Goal: Navigation & Orientation: Find specific page/section

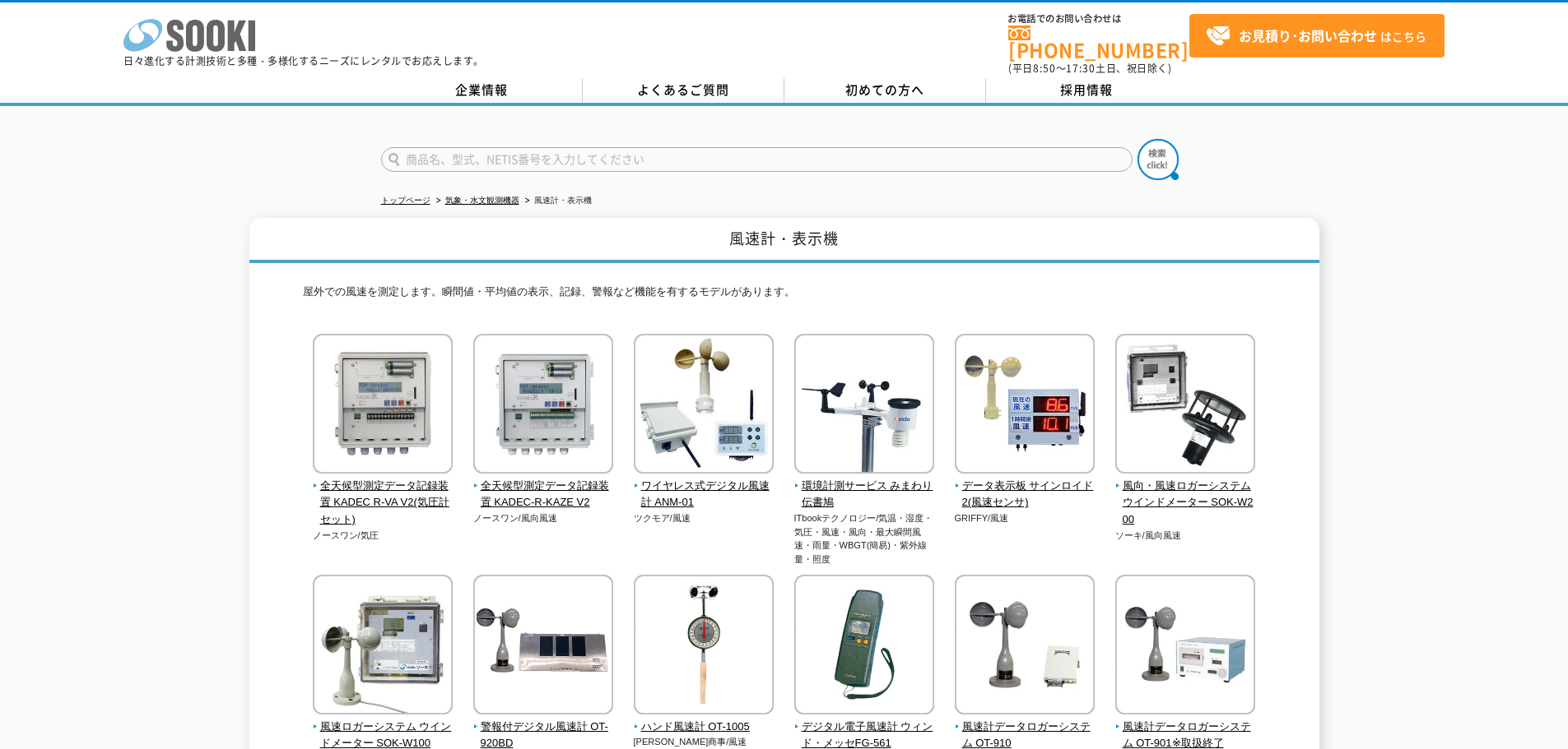
click at [197, 48] on icon at bounding box center [195, 36] width 18 height 32
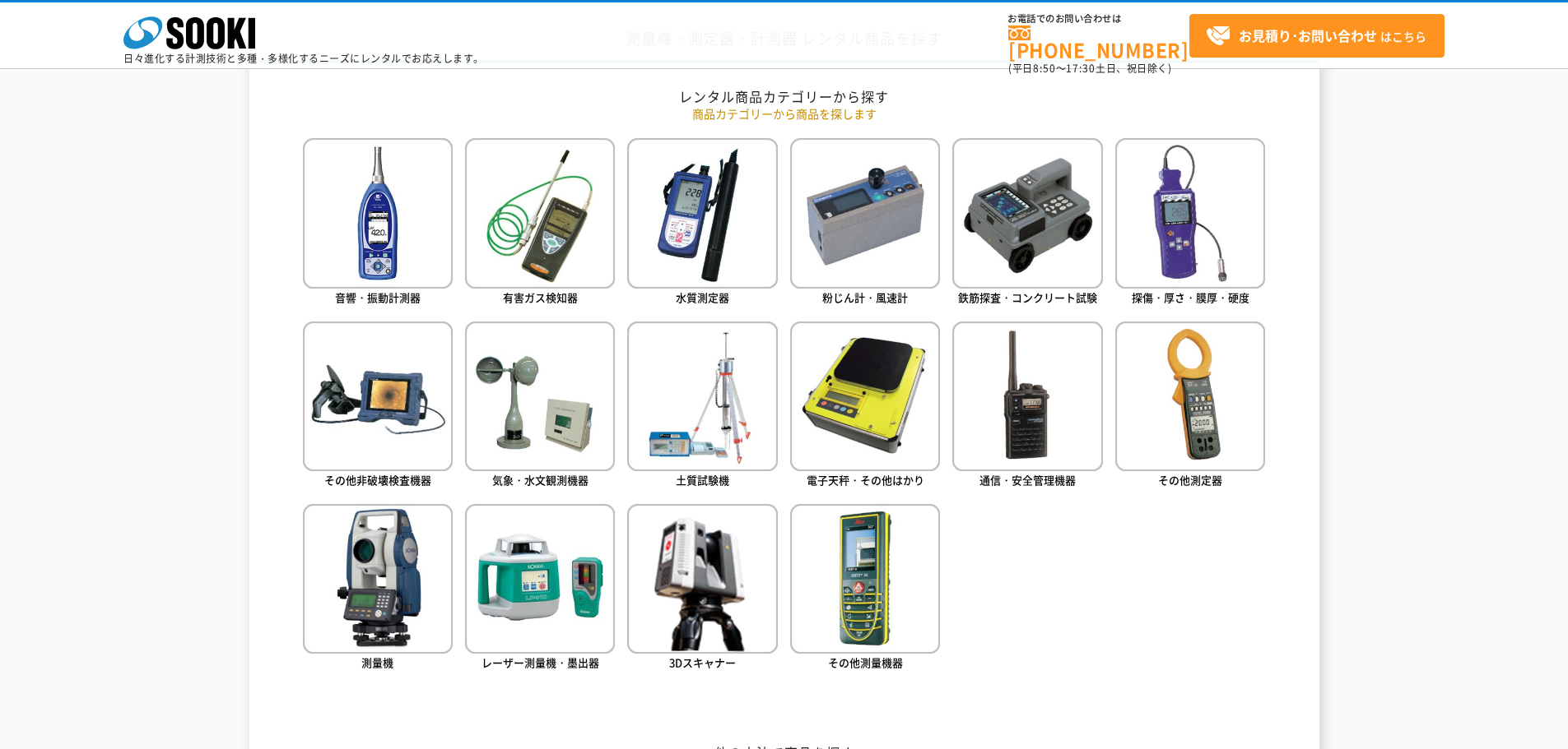
scroll to position [740, 0]
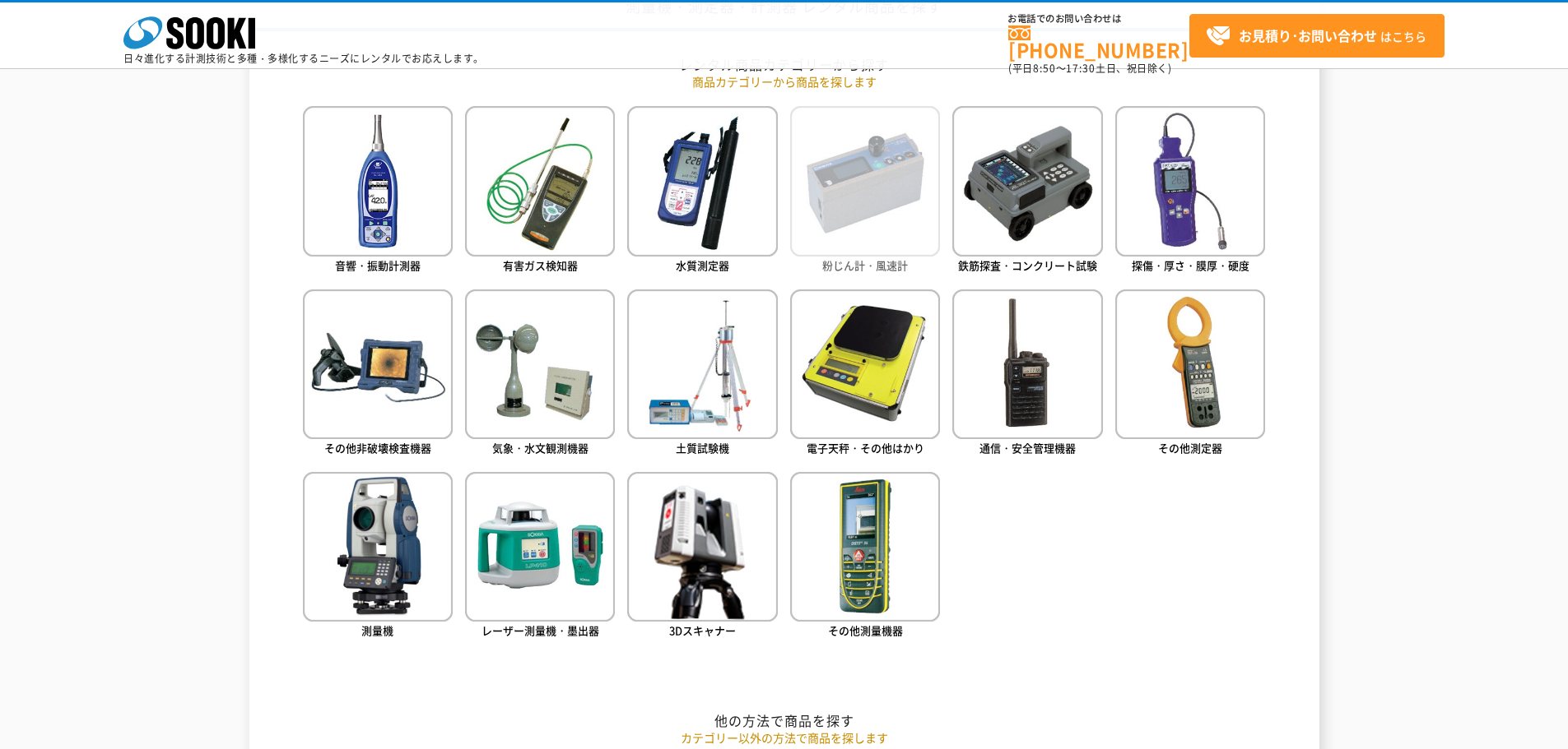
click at [902, 212] on img at bounding box center [864, 181] width 150 height 150
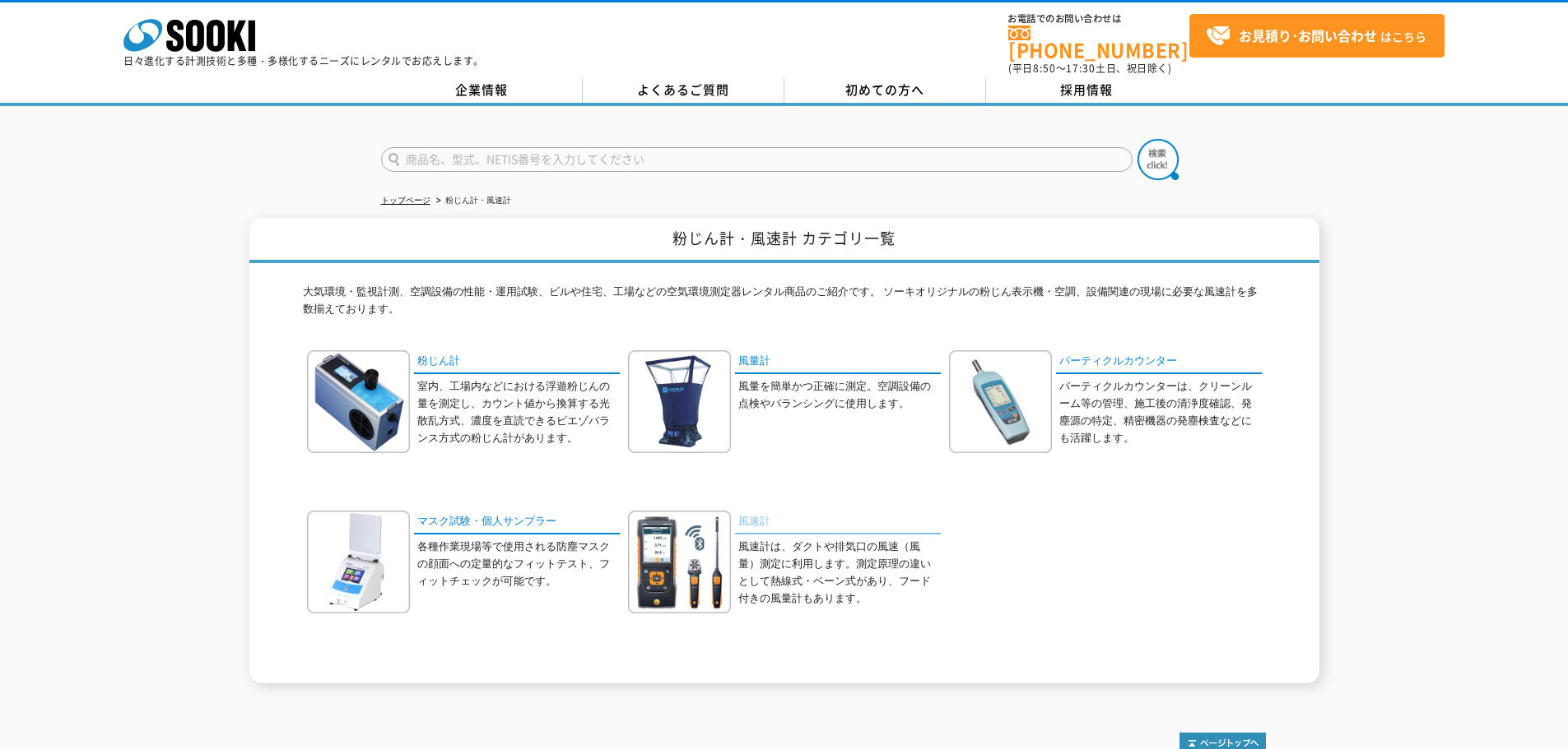
click at [762, 512] on link "風速計" at bounding box center [838, 522] width 205 height 24
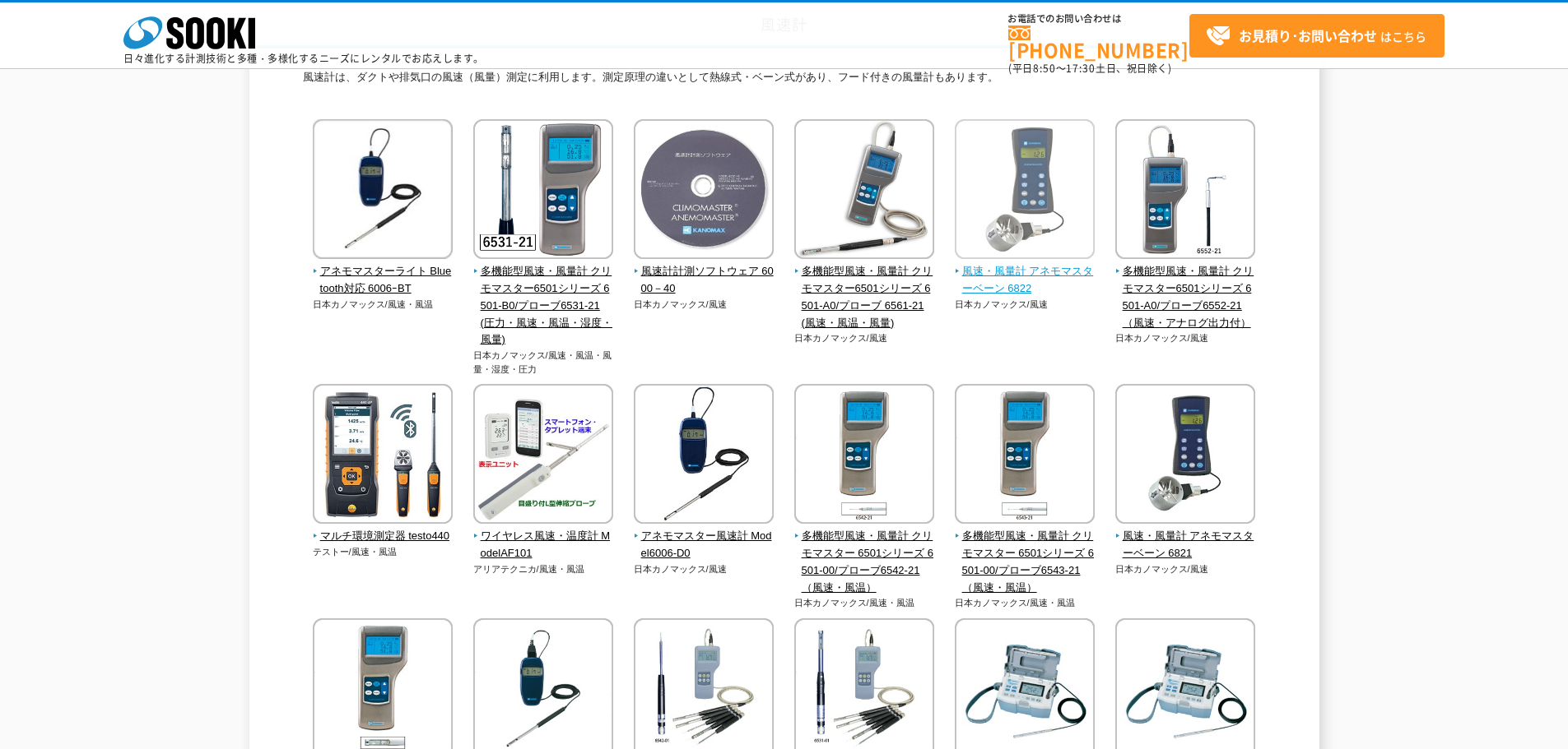
scroll to position [246, 0]
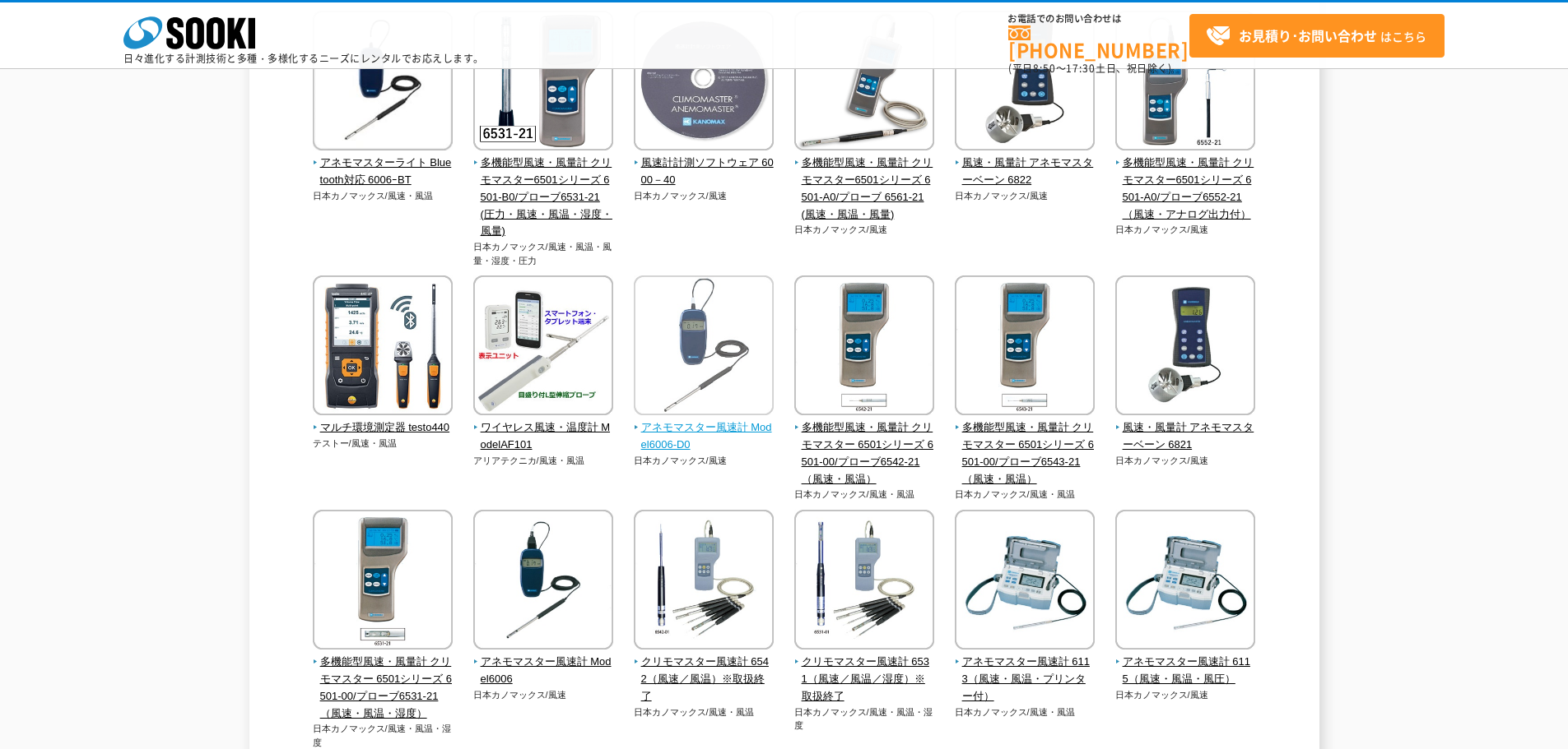
click at [668, 444] on span "アネモマスター風速計 Model6006-D0" at bounding box center [704, 436] width 140 height 34
